Goal: Book appointment/travel/reservation

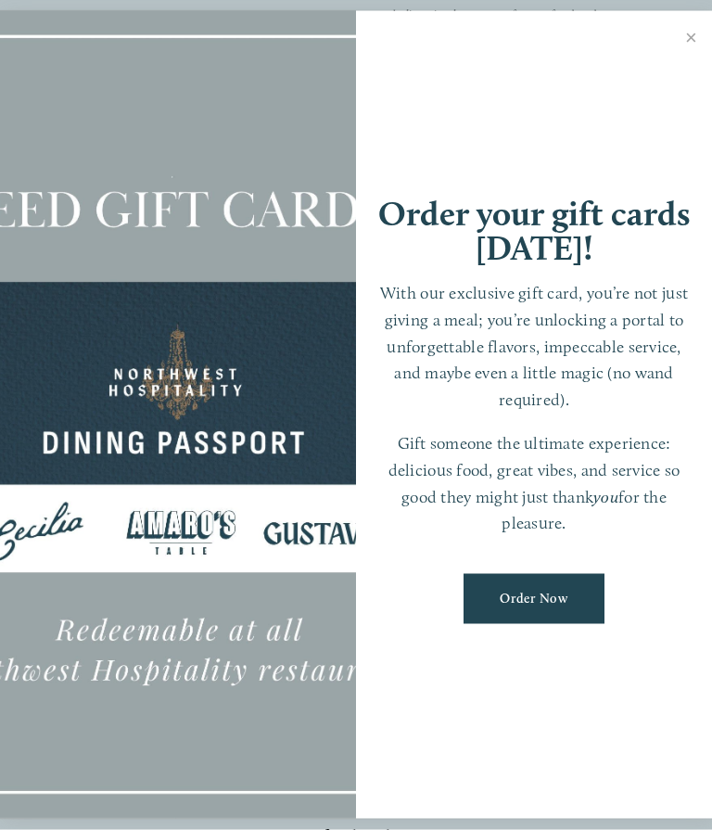
scroll to position [964, 0]
click at [686, 66] on link "Close" at bounding box center [691, 40] width 36 height 52
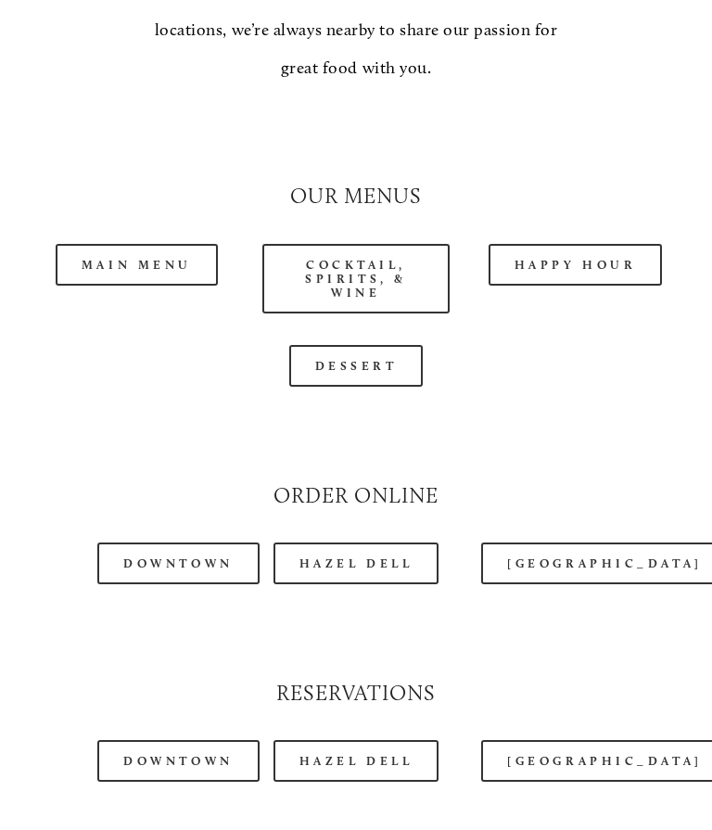
scroll to position [1636, 0]
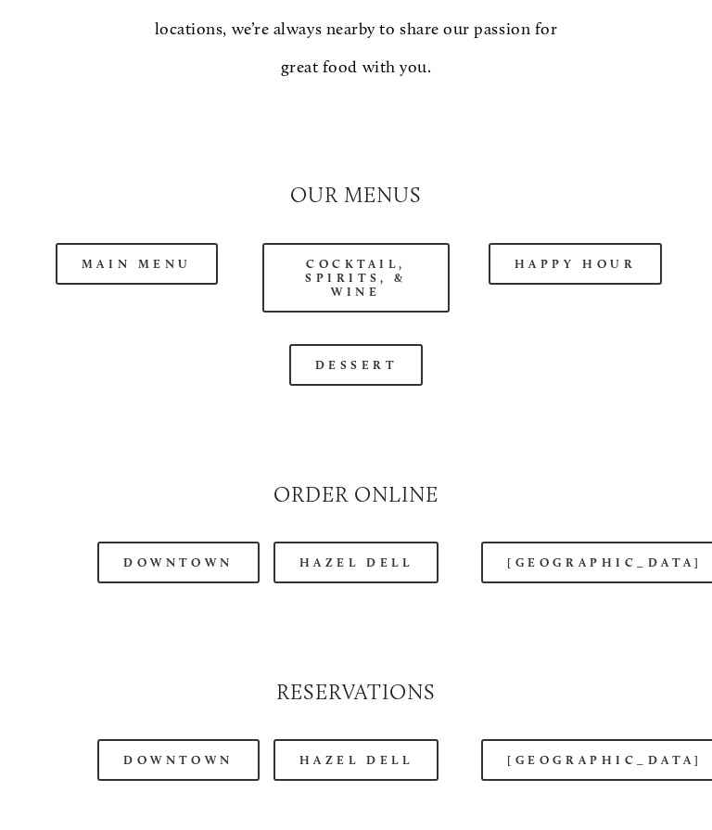
click at [592, 244] on link "Happy Hour" at bounding box center [576, 265] width 174 height 42
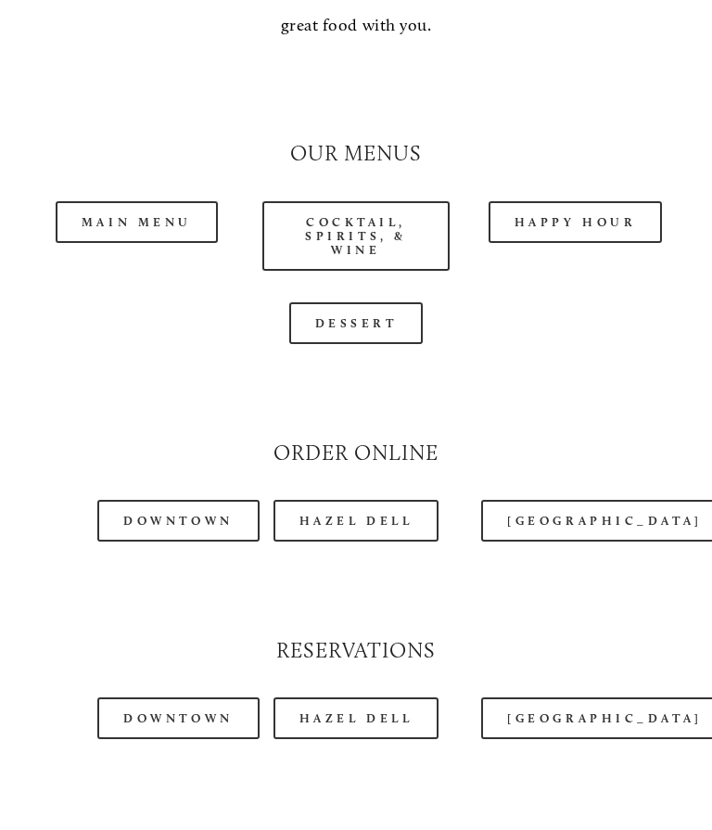
click at [380, 216] on link "Cocktail, Spirits, & Wine" at bounding box center [356, 236] width 188 height 70
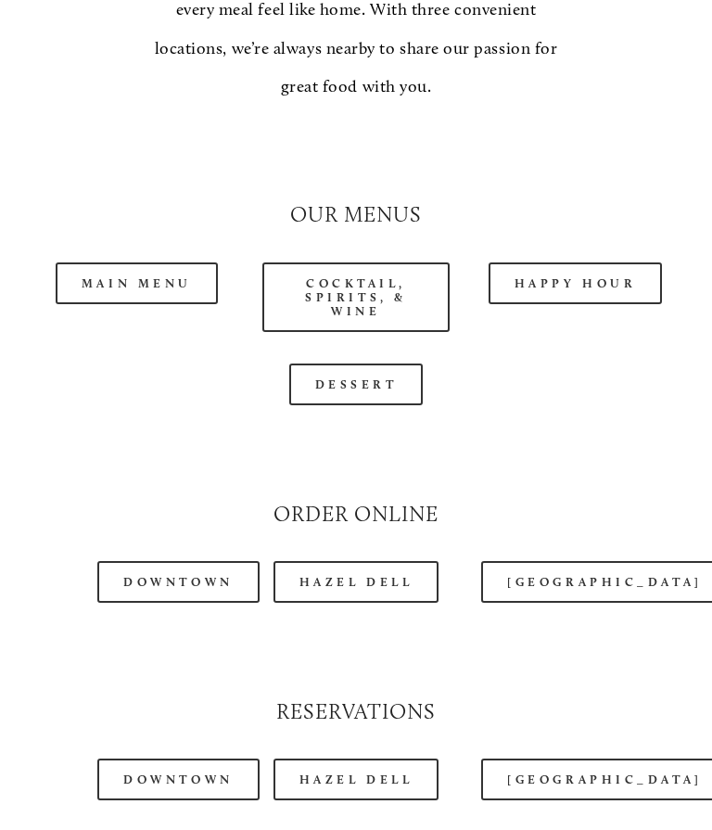
scroll to position [1586, 0]
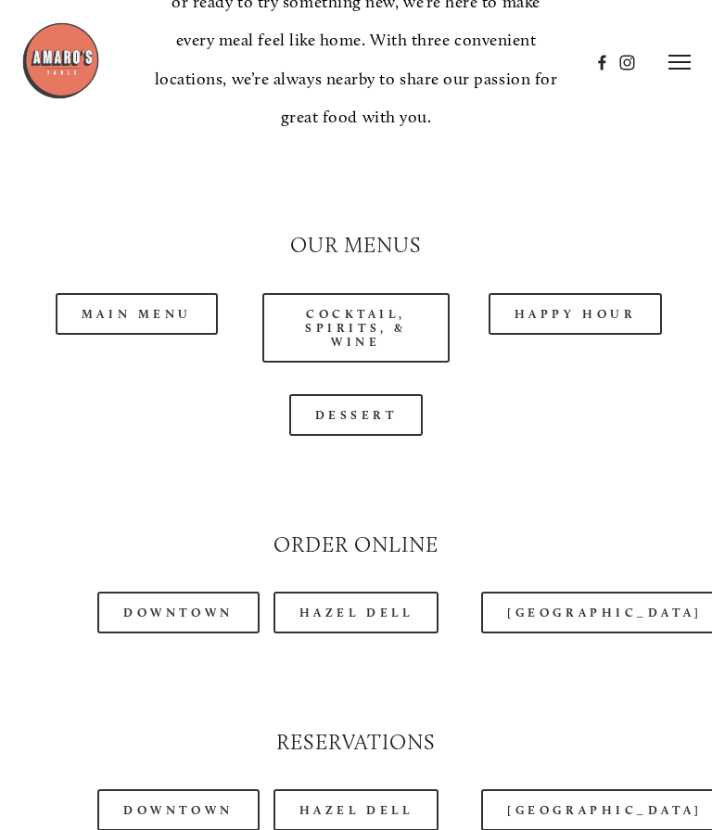
click at [156, 293] on link "Main Menu" at bounding box center [137, 314] width 162 height 42
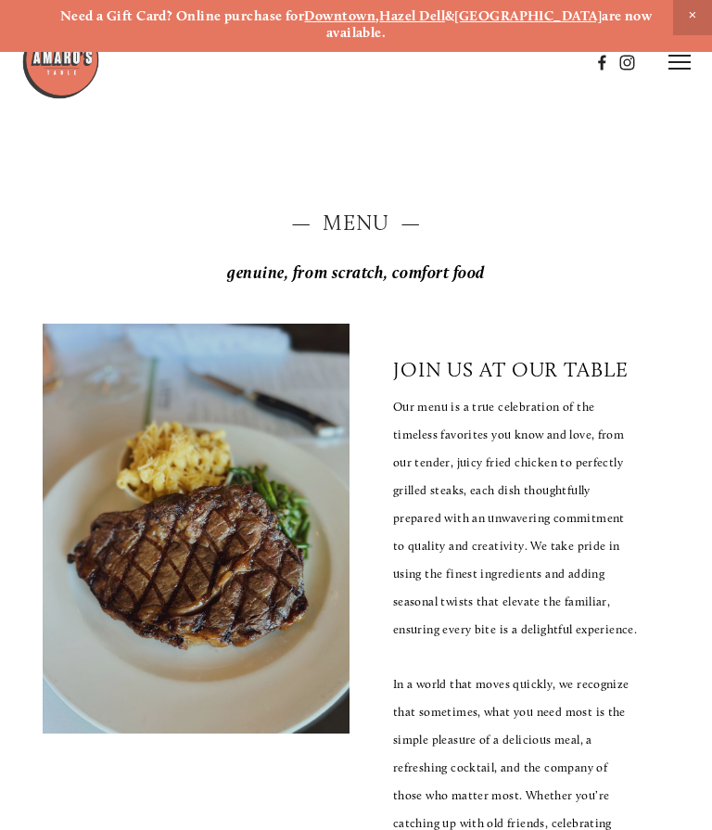
scroll to position [0, 0]
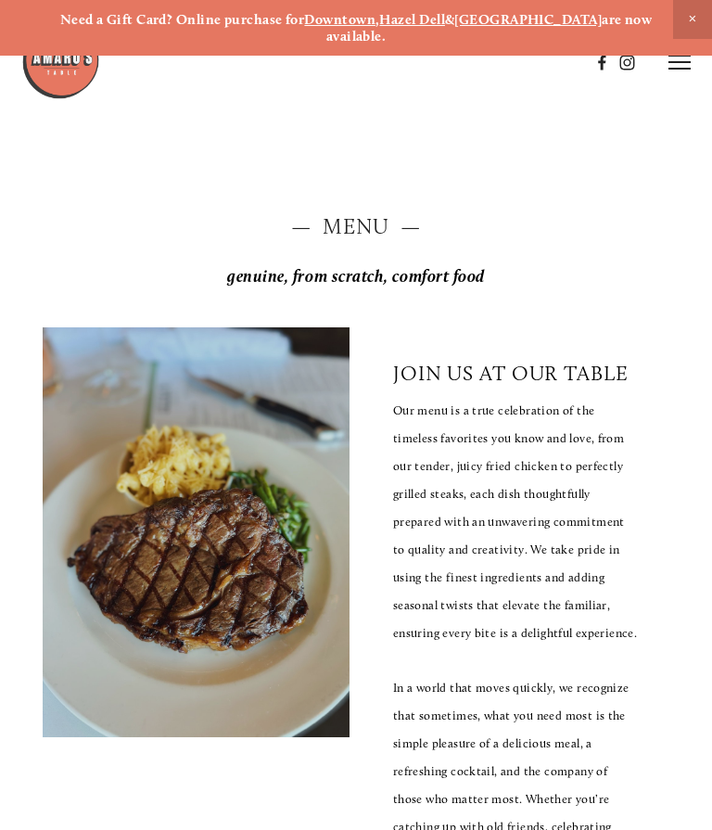
click at [684, 60] on icon at bounding box center [679, 62] width 22 height 17
click at [550, 62] on span "Reserve" at bounding box center [563, 62] width 43 height 16
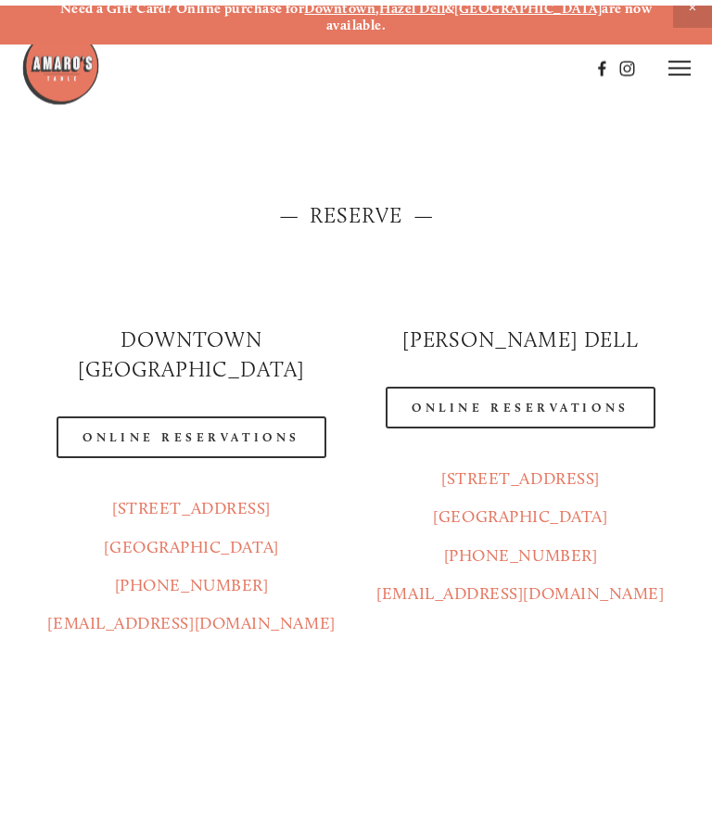
scroll to position [5, 0]
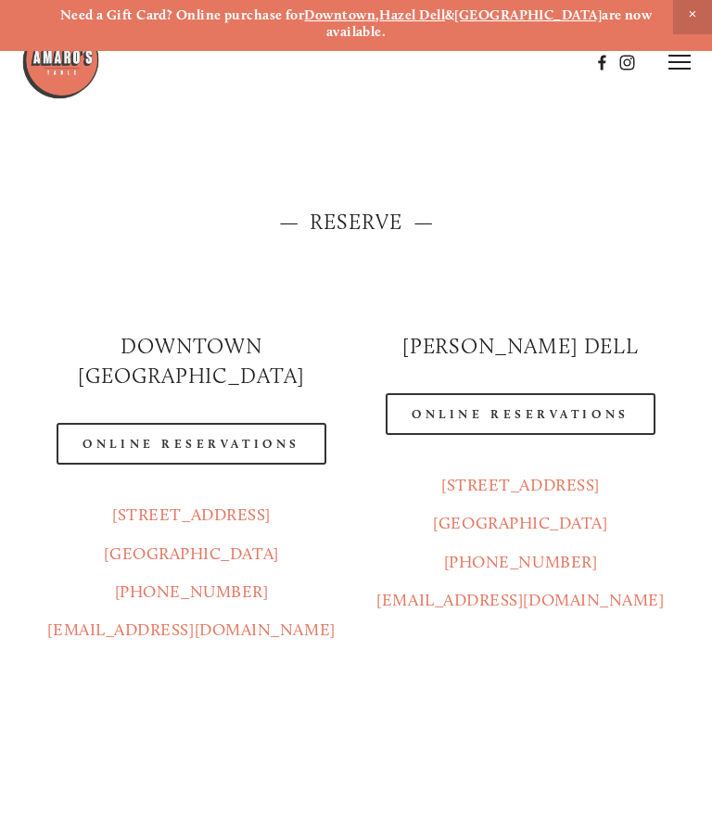
click at [613, 395] on link "Online Reservations" at bounding box center [520, 414] width 269 height 42
click at [610, 405] on link "Online Reservations" at bounding box center [520, 414] width 269 height 42
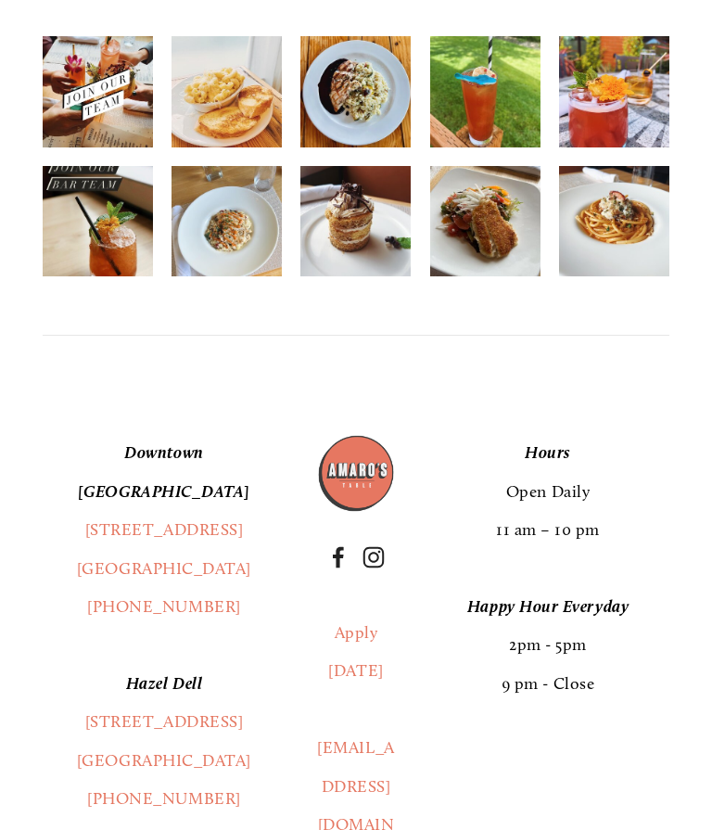
scroll to position [1346, 0]
click at [8, 544] on footer "[GEOGRAPHIC_DATA] [STREET_ADDRESS] (360) 718-2942 [PERSON_NAME] Dell [STREET_AD…" at bounding box center [356, 781] width 712 height 780
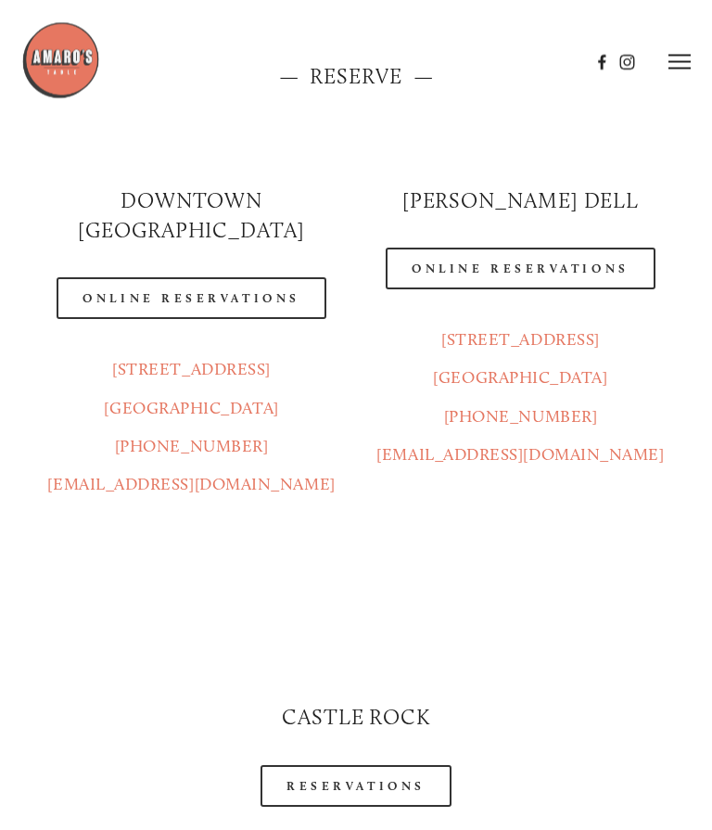
scroll to position [0, 0]
